Goal: Information Seeking & Learning: Learn about a topic

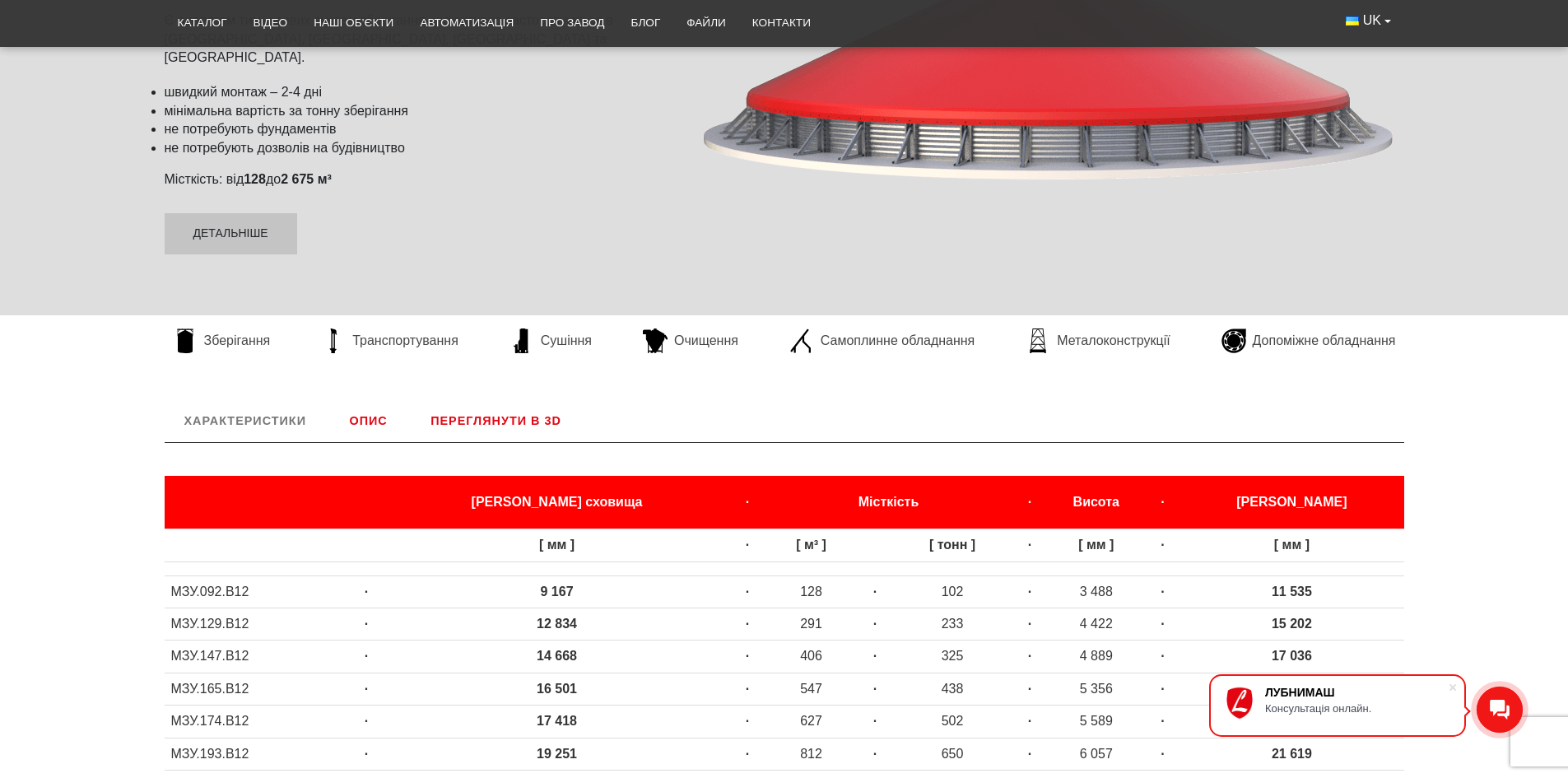
scroll to position [329, 0]
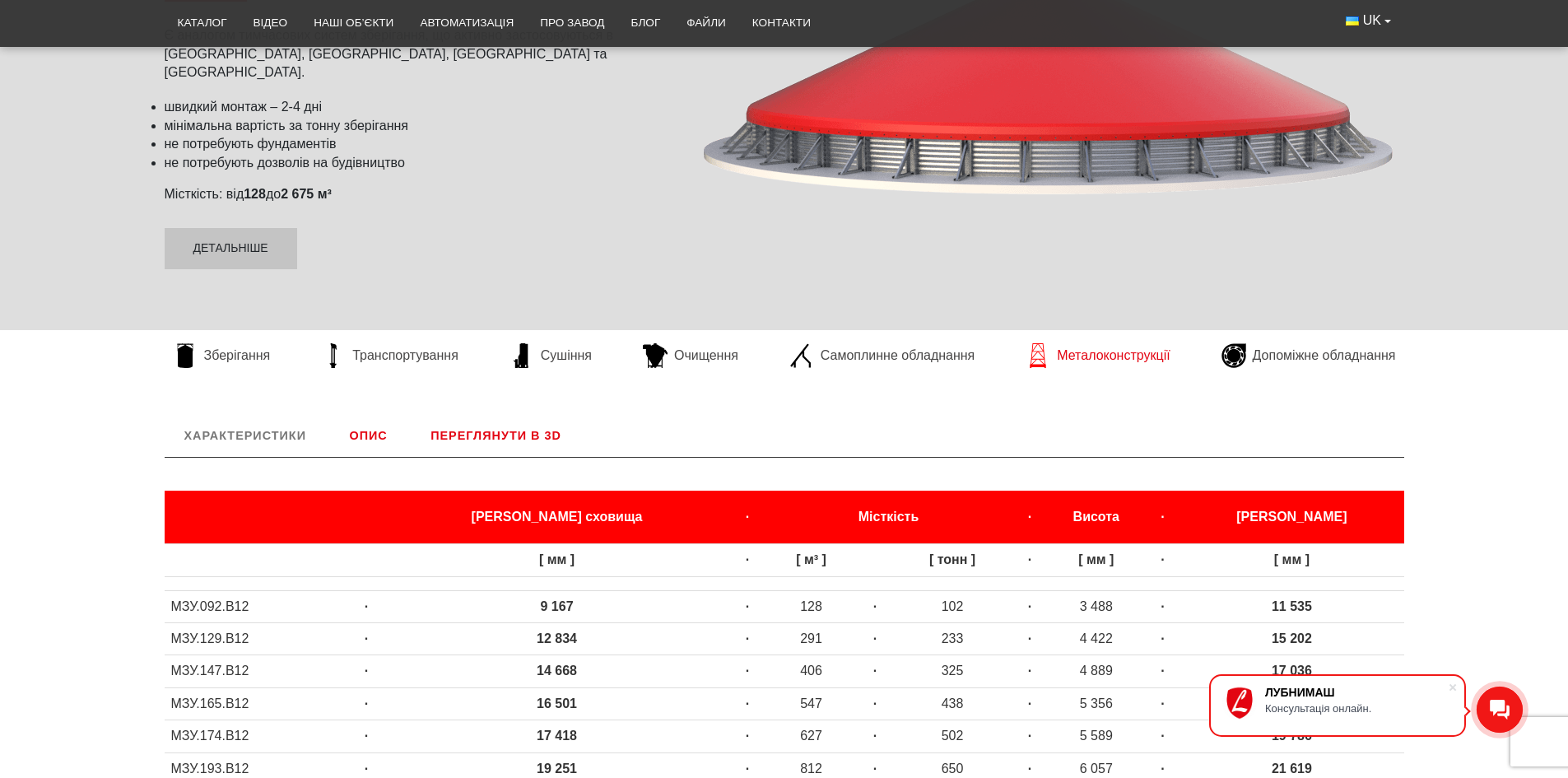
click at [1099, 358] on span "Металоконструкції" at bounding box center [1113, 356] width 113 height 18
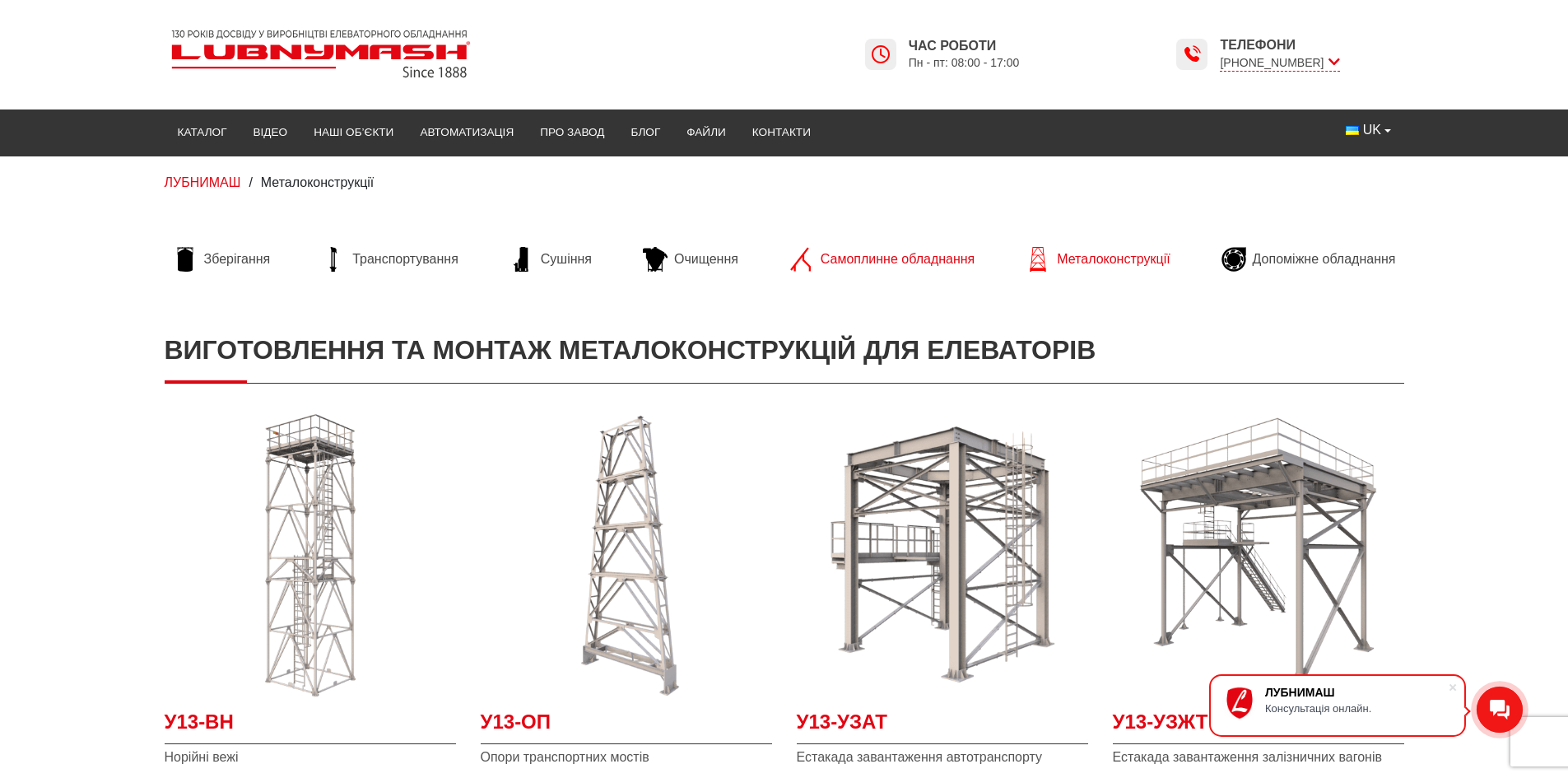
click at [860, 261] on span "Самоплинне обладнання" at bounding box center [897, 259] width 154 height 18
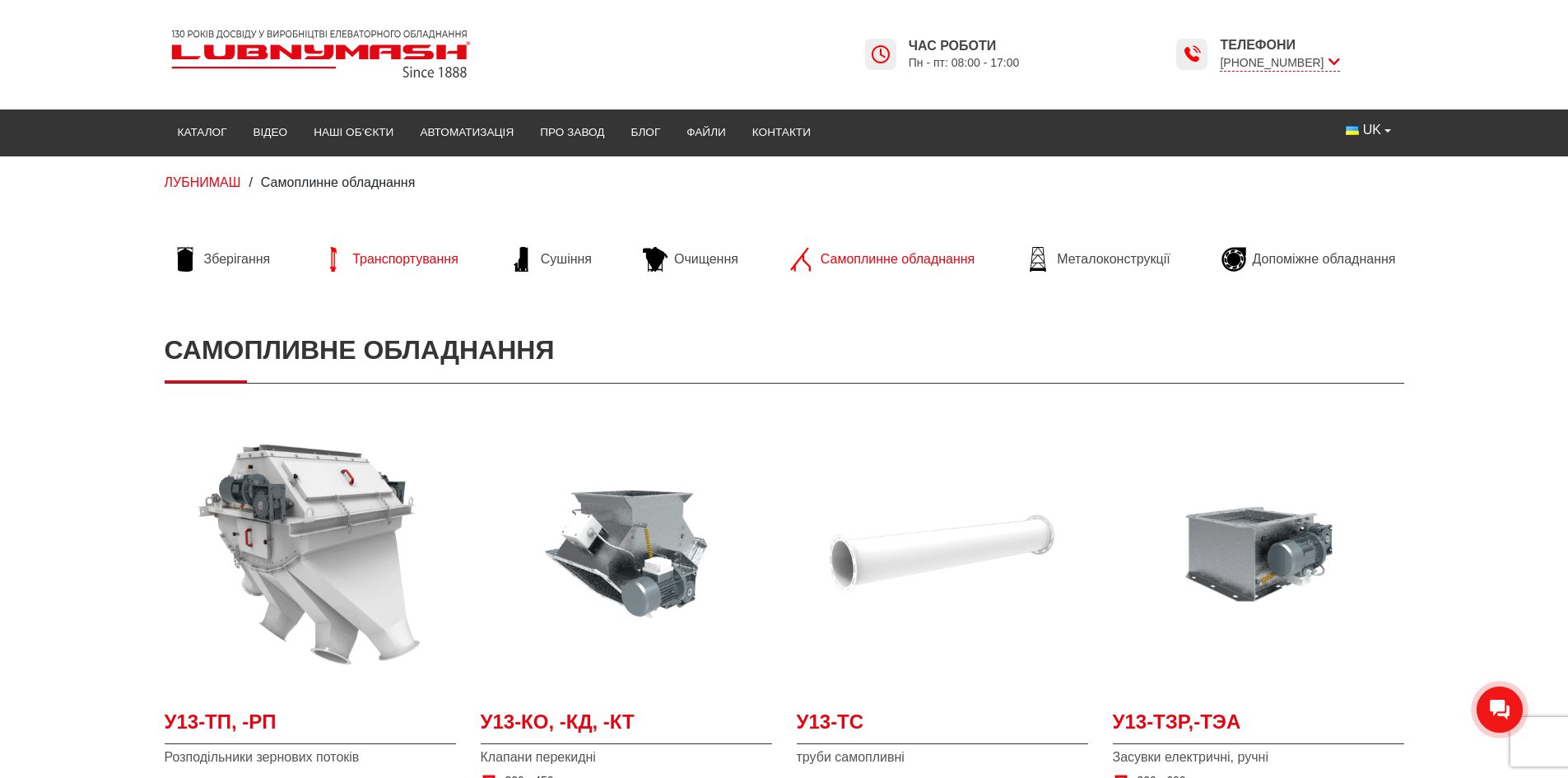
click at [406, 263] on span "Транспортування" at bounding box center [406, 259] width 106 height 18
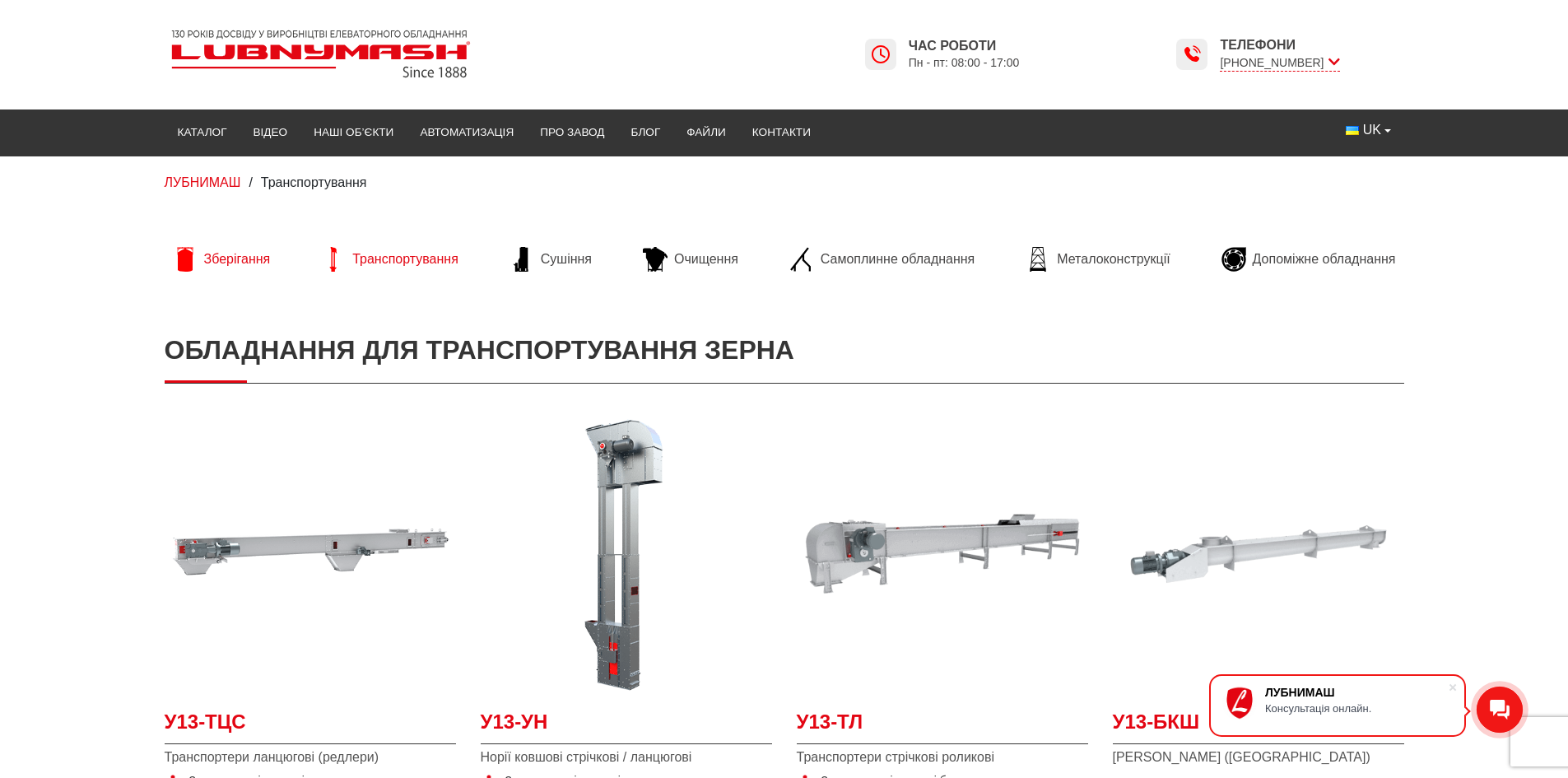
click at [221, 258] on span "Зберігання" at bounding box center [237, 259] width 67 height 18
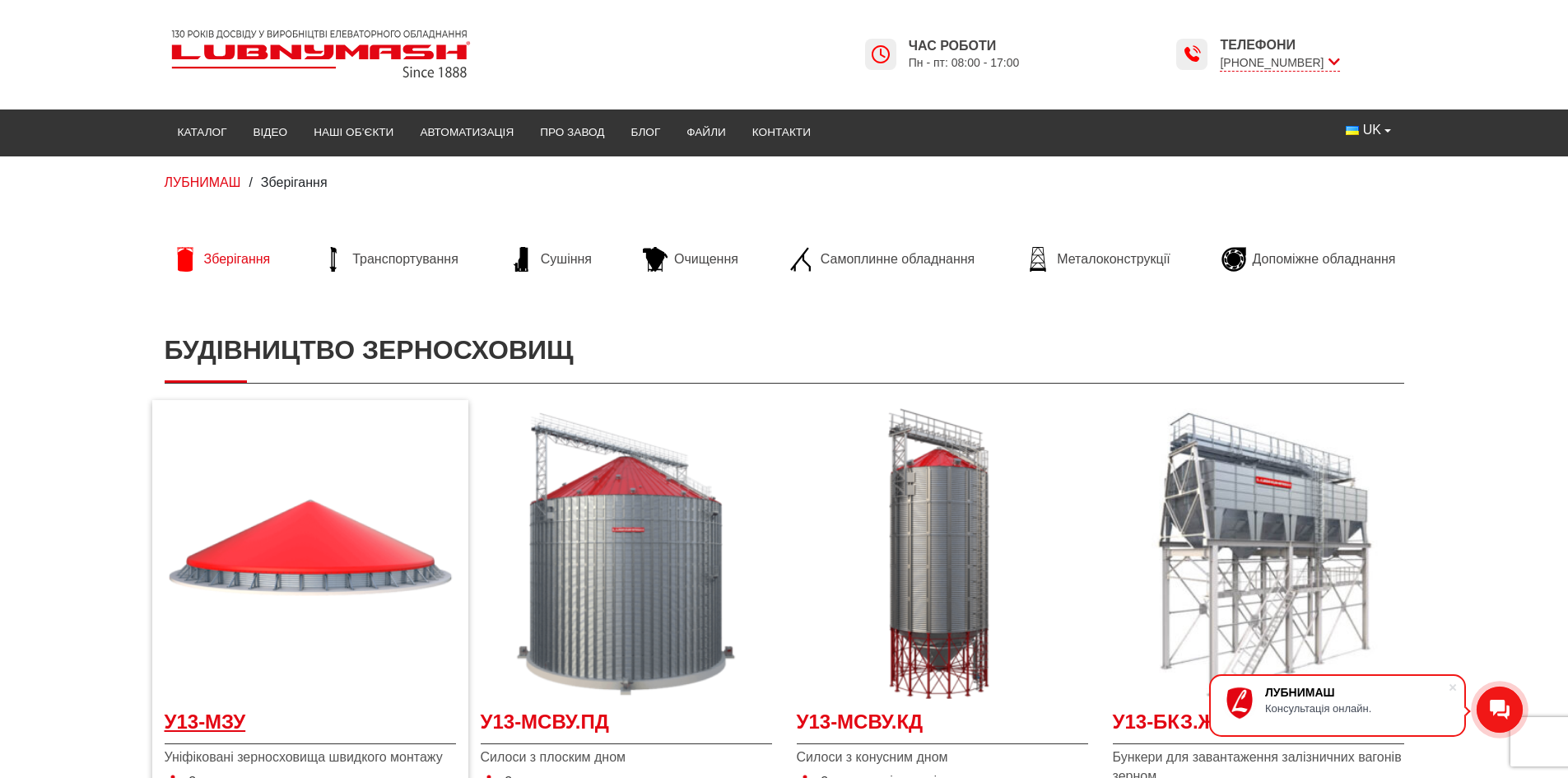
click at [222, 717] on span "У13-МЗУ" at bounding box center [311, 727] width 291 height 37
